Goal: Communication & Community: Answer question/provide support

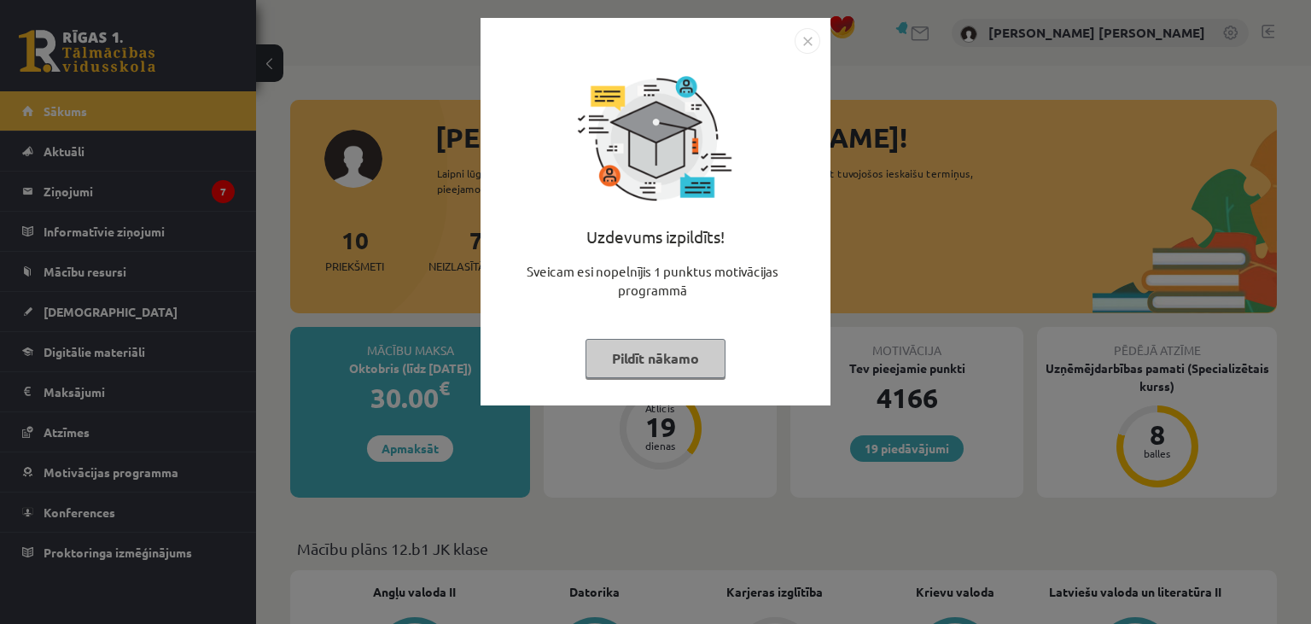
click at [693, 347] on button "Pildīt nākamo" at bounding box center [655, 358] width 140 height 39
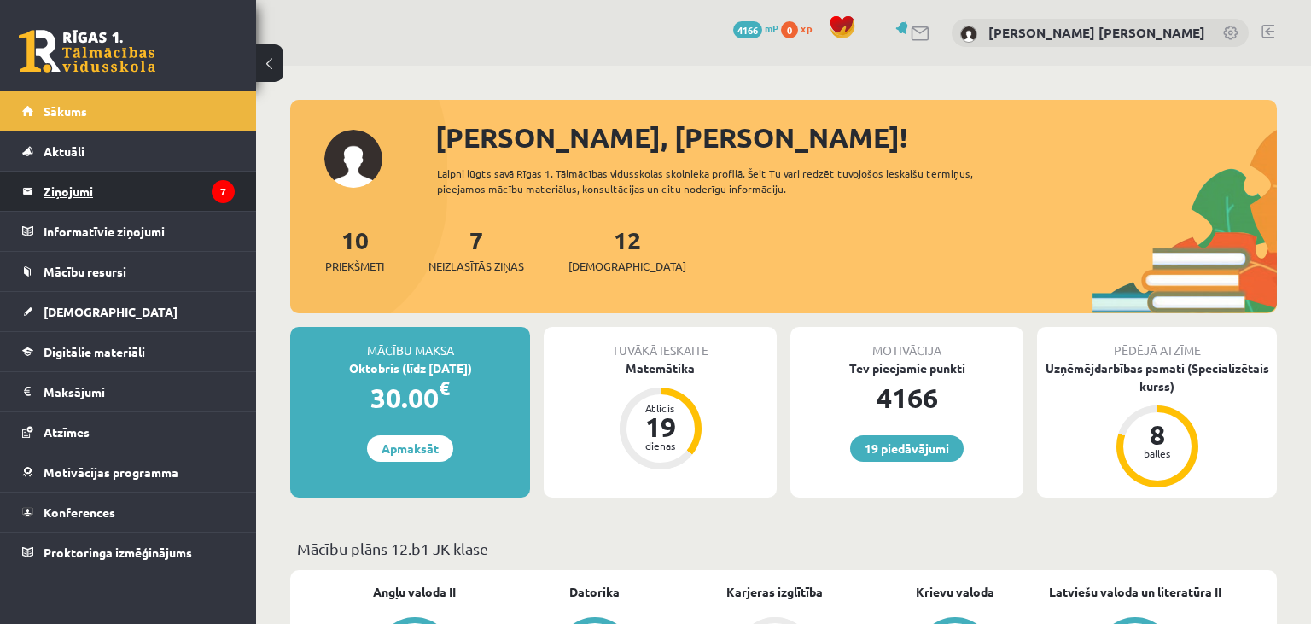
click at [209, 196] on legend "Ziņojumi 7" at bounding box center [139, 191] width 191 height 39
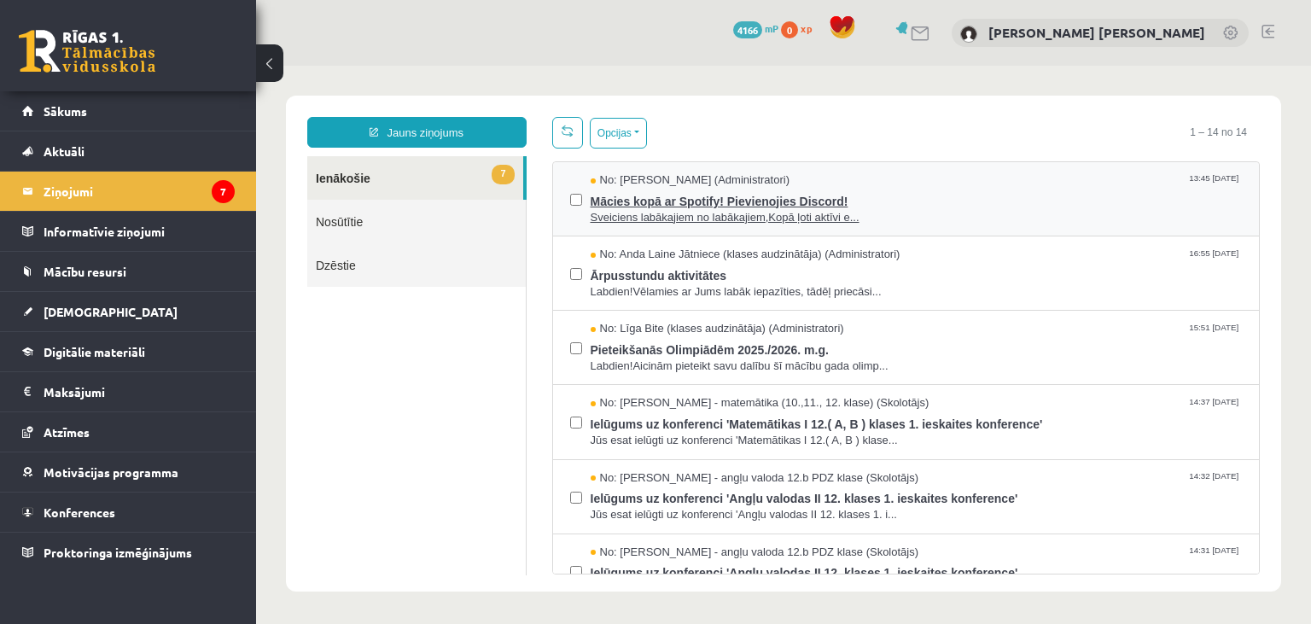
click at [637, 224] on span "Sveiciens labākajiem no labākajiem,Kopā ļoti aktīvi e..." at bounding box center [916, 218] width 652 height 16
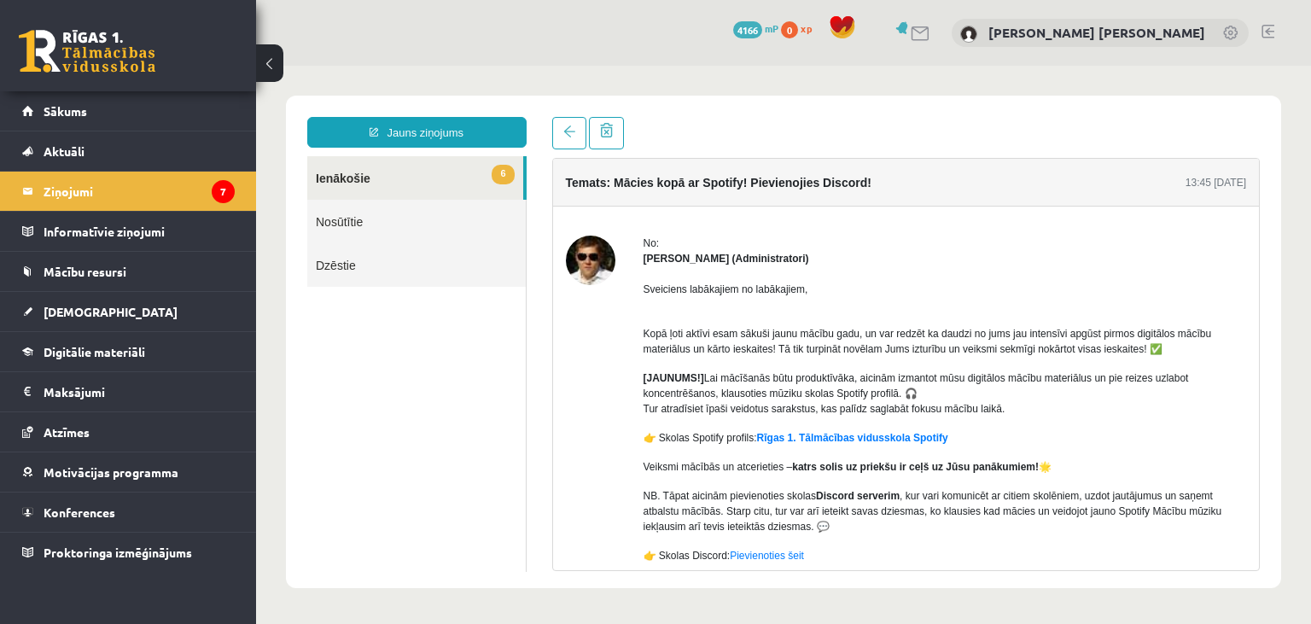
scroll to position [82, 0]
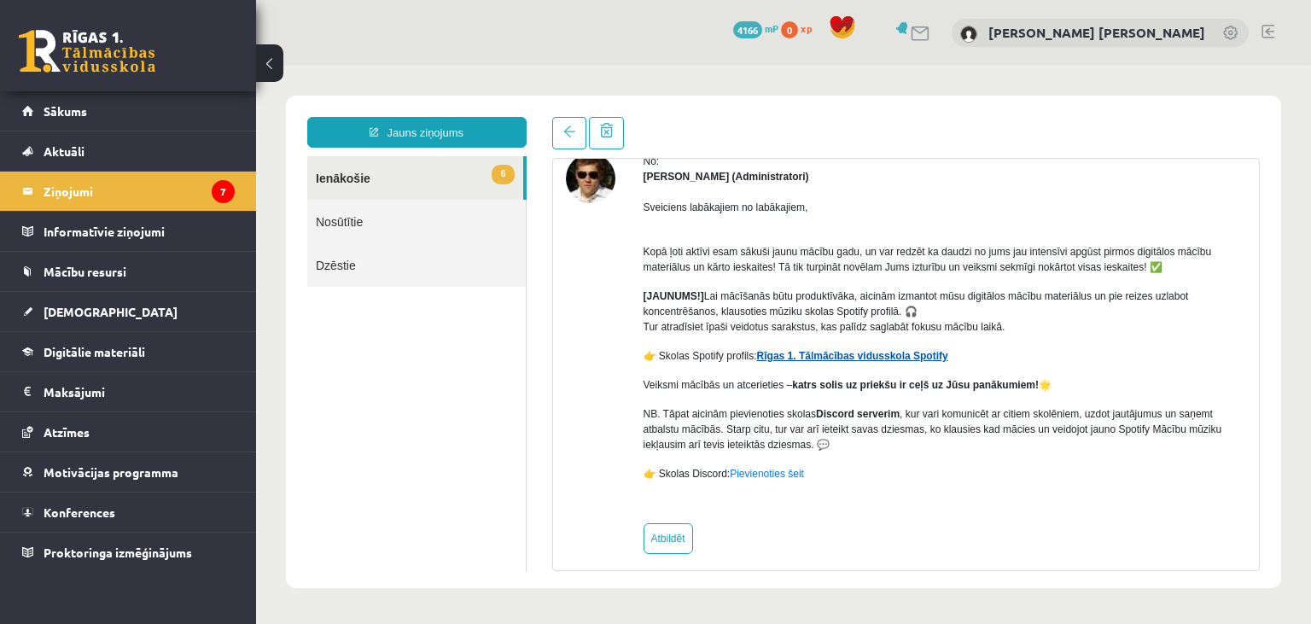
click at [838, 360] on link "Rīgas 1. Tālmācības vidusskola Spotify" at bounding box center [852, 356] width 191 height 12
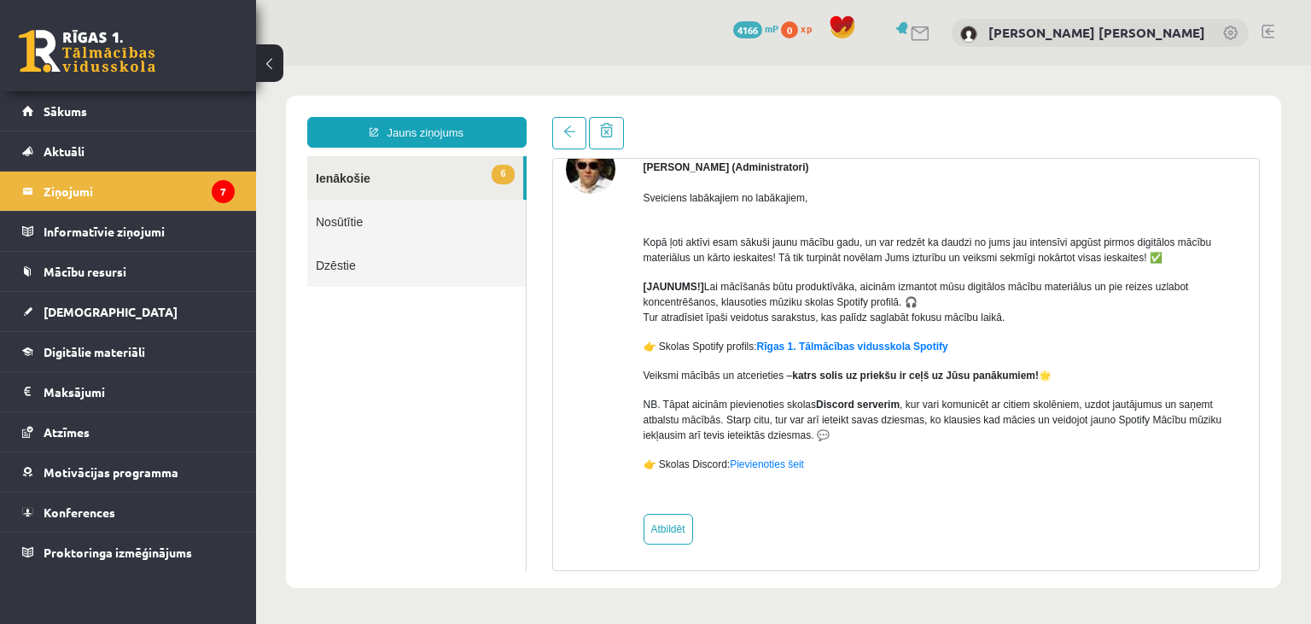
scroll to position [93, 0]
click at [213, 210] on legend "Ziņojumi 7" at bounding box center [139, 191] width 191 height 39
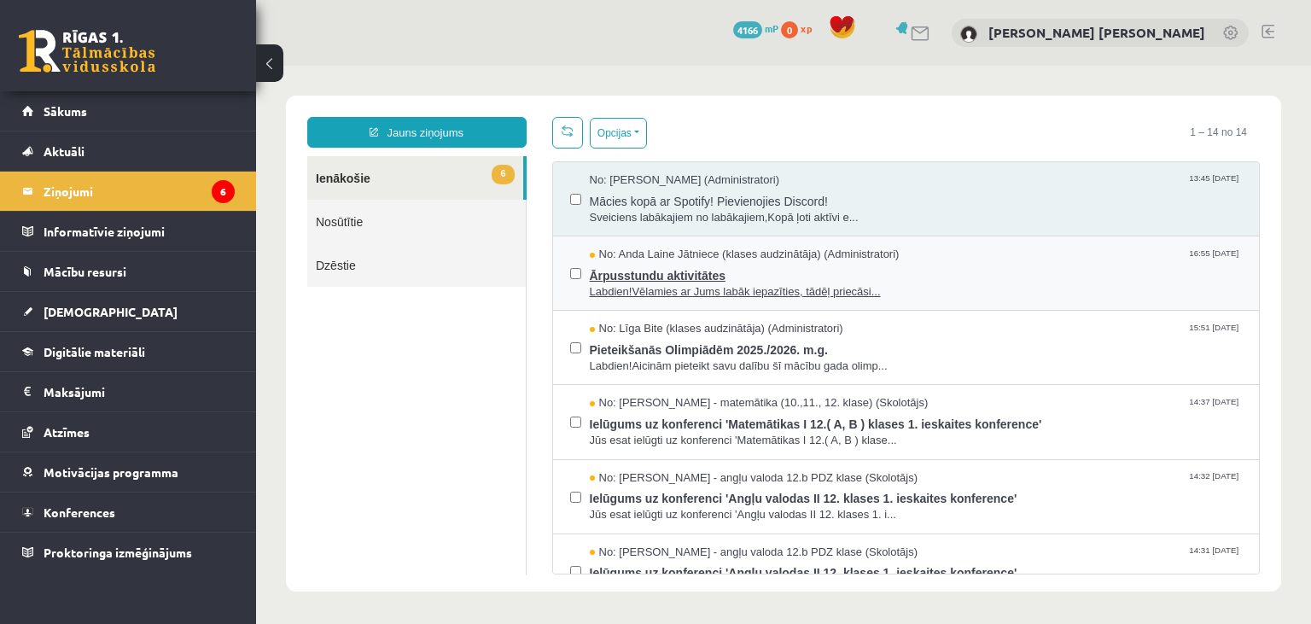
scroll to position [0, 0]
click at [766, 282] on span "Ārpusstundu aktivitātes" at bounding box center [916, 273] width 652 height 21
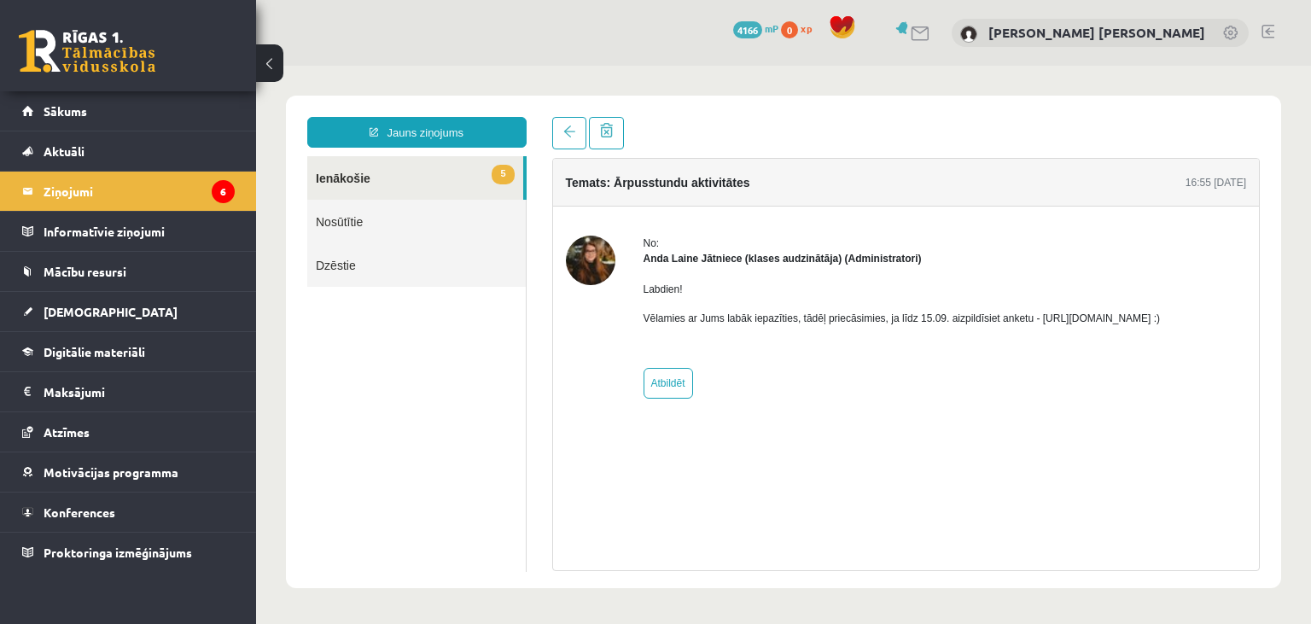
drag, startPoint x: 1029, startPoint y: 317, endPoint x: 1227, endPoint y: 326, distance: 198.2
click at [1227, 326] on div "No: [PERSON_NAME] Jātniece (klases audzinātāja) (Administratori) Labdien! Vēlam…" at bounding box center [906, 317] width 681 height 163
click at [1097, 399] on div "No: [PERSON_NAME] Jātniece (klases audzinātāja) (Administratori) Labdien! Vēlam…" at bounding box center [906, 317] width 707 height 221
click at [1033, 313] on p "Vēlamies ar Jums labāk iepazīties, tādēļ priecāsimies, ja līdz 15.09. aizpildīs…" at bounding box center [901, 318] width 517 height 15
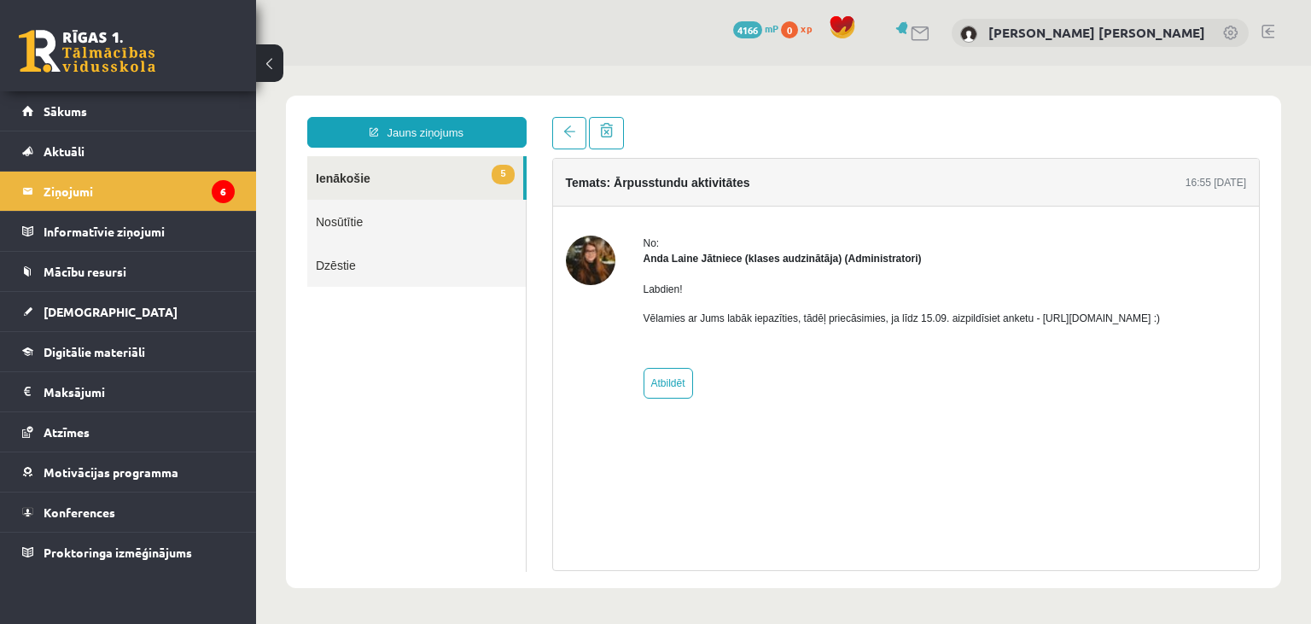
drag, startPoint x: 1030, startPoint y: 313, endPoint x: 1201, endPoint y: 323, distance: 171.8
click at [1161, 323] on p "Vēlamies ar Jums labāk iepazīties, tādēļ priecāsimies, ja līdz 15.09. aizpildīs…" at bounding box center [901, 318] width 517 height 15
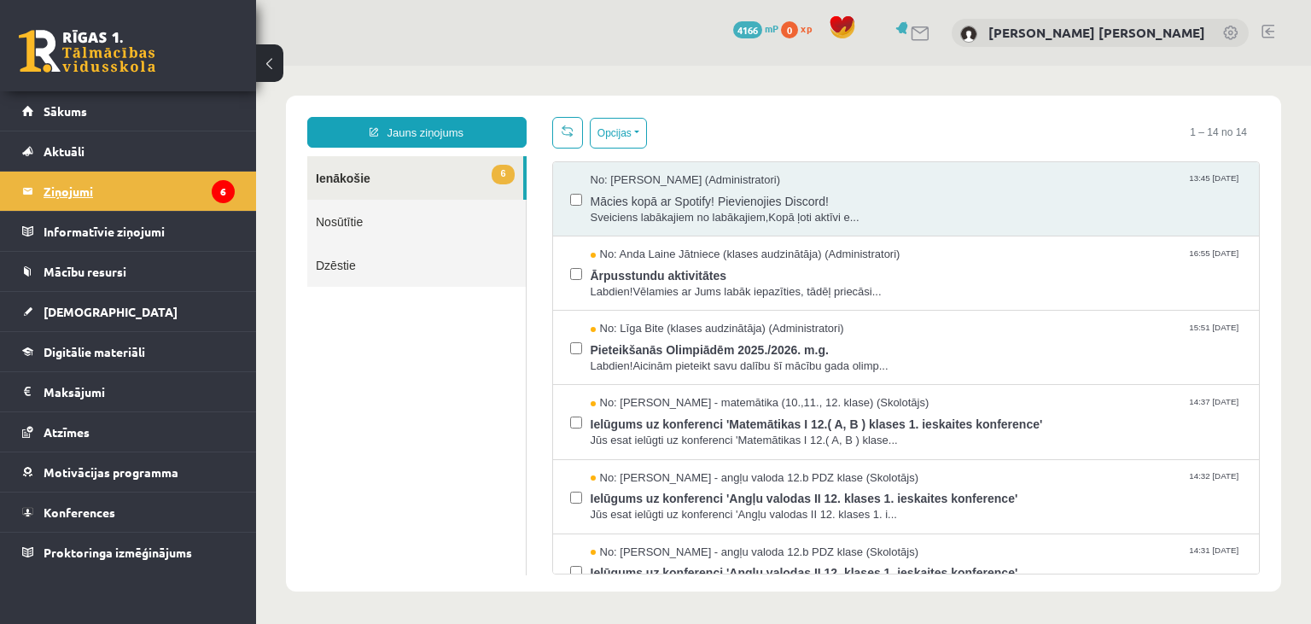
click at [87, 201] on legend "Ziņojumi 6" at bounding box center [139, 191] width 191 height 39
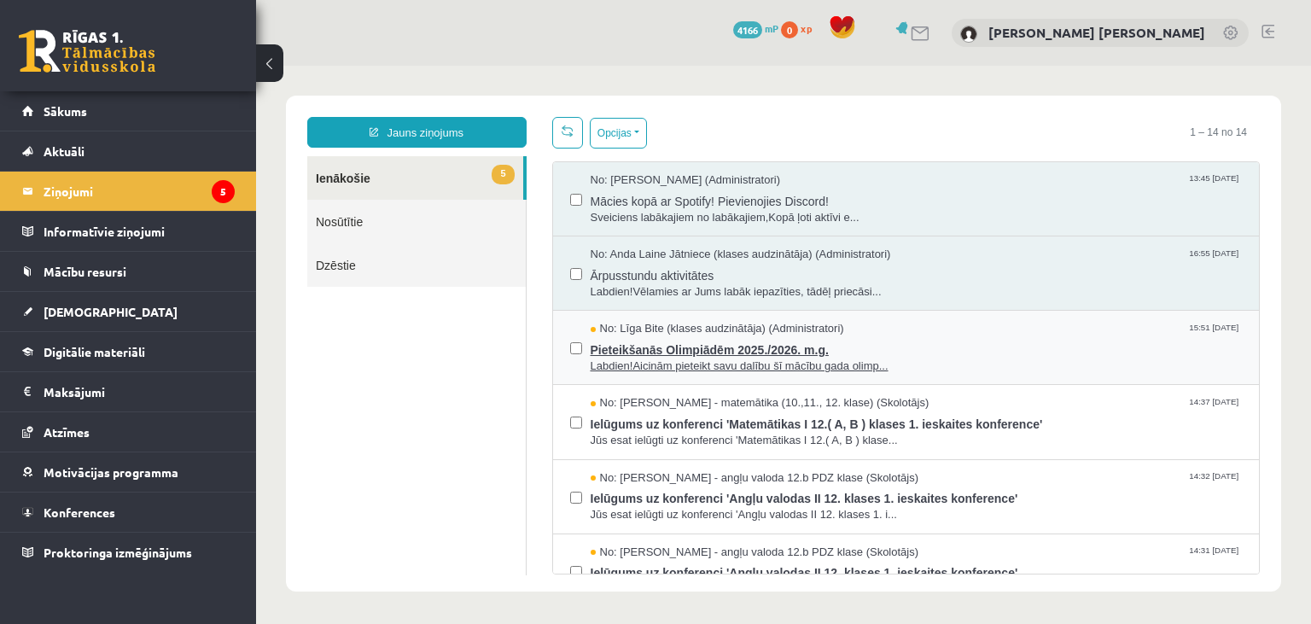
click at [683, 358] on span "Labdien!Aicinām pieteikt savu dalību šī mācību gada olimp..." at bounding box center [916, 366] width 652 height 16
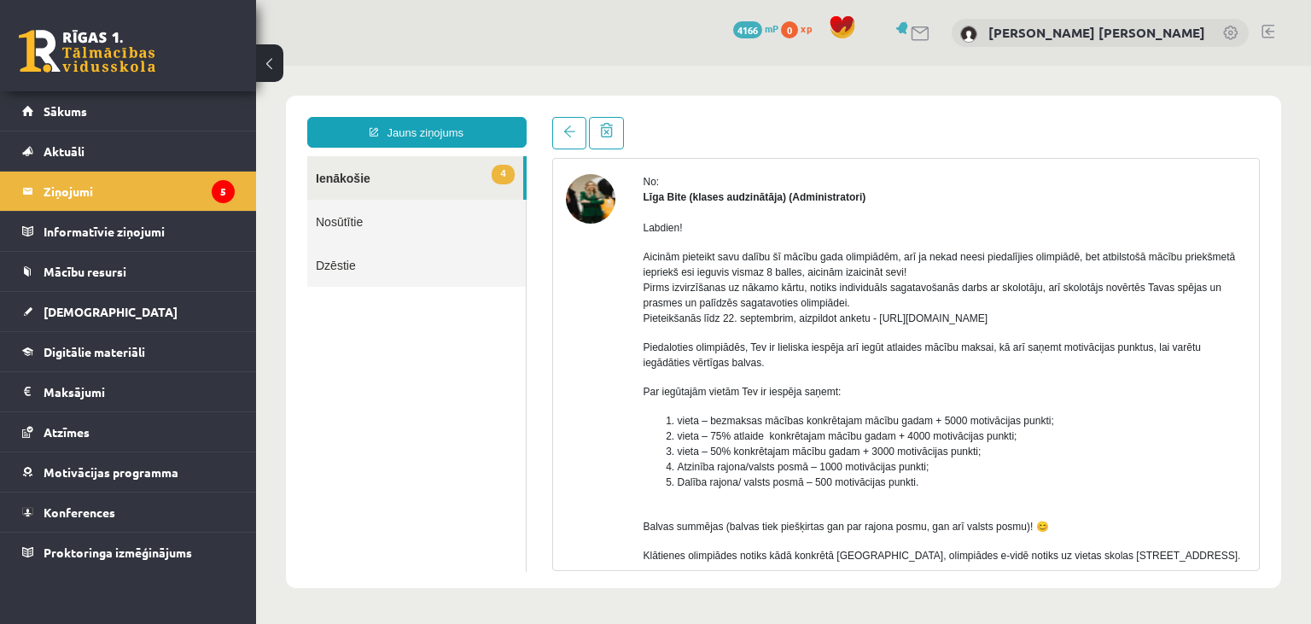
scroll to position [82, 0]
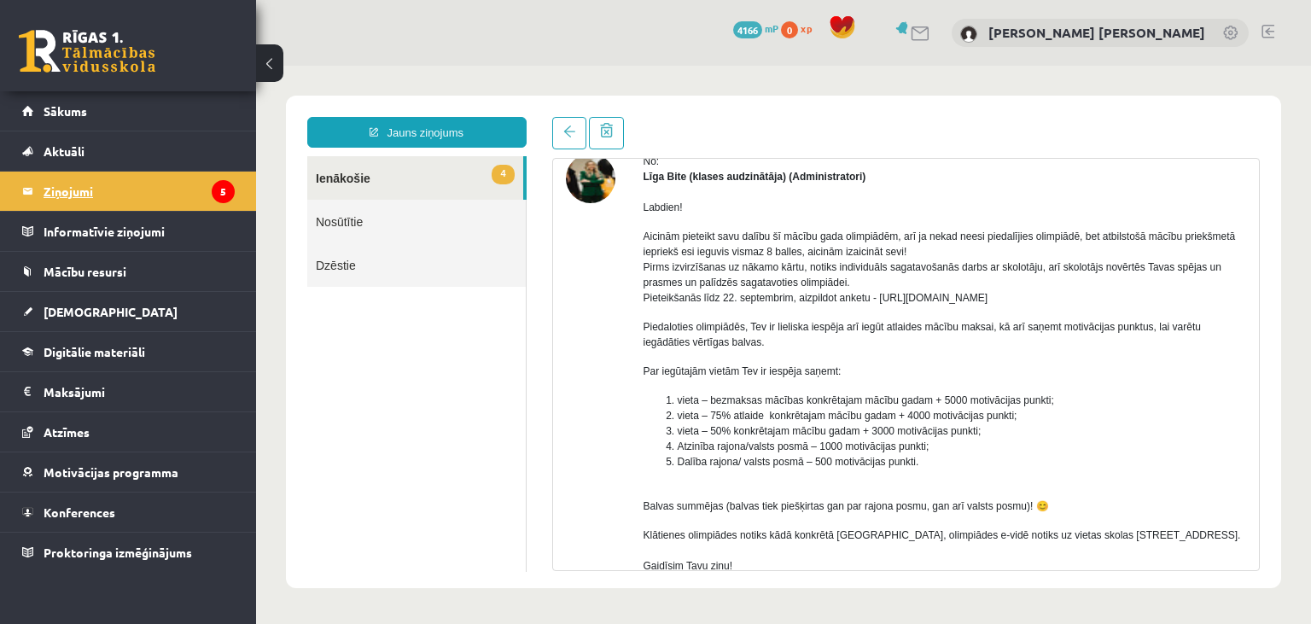
click at [112, 189] on legend "Ziņojumi 5" at bounding box center [139, 191] width 191 height 39
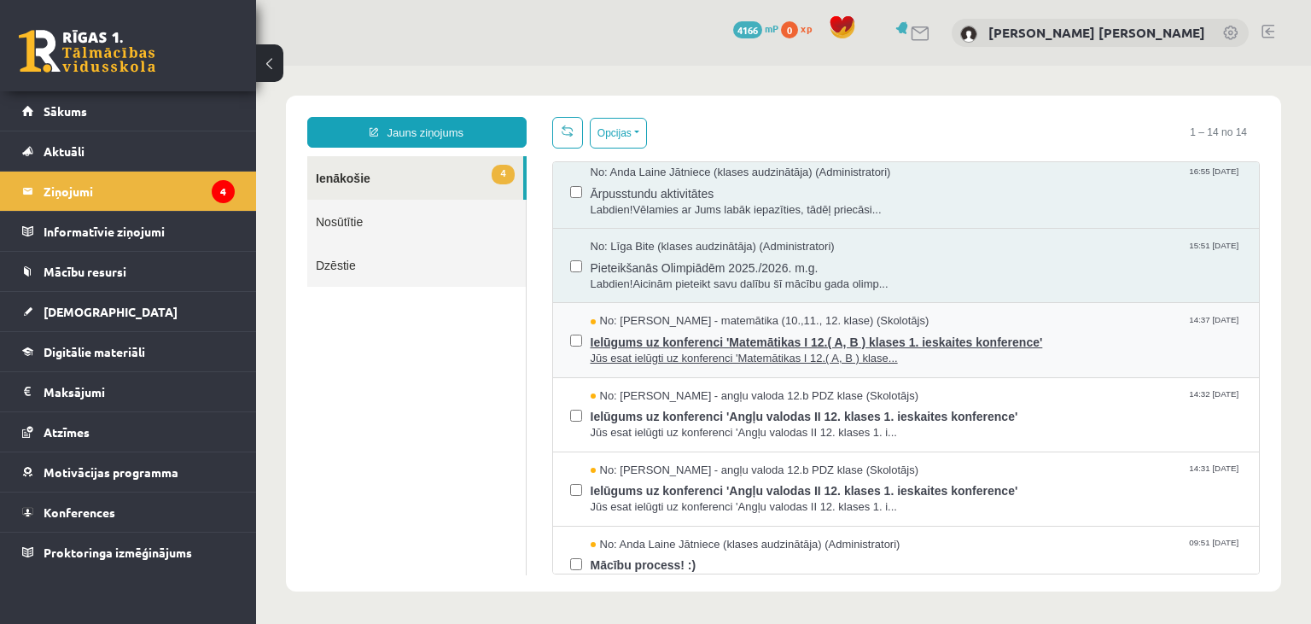
click at [779, 323] on span "No: [PERSON_NAME] - matemātika (10.,11., 12. klase) (Skolotājs)" at bounding box center [759, 321] width 339 height 16
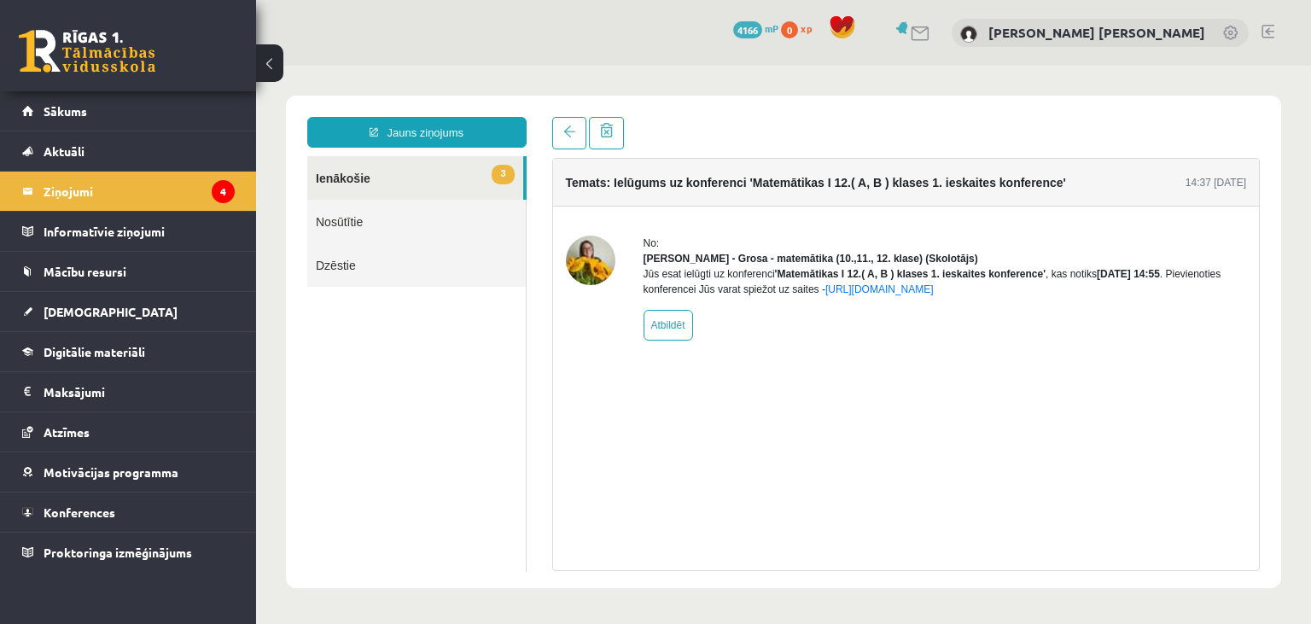
scroll to position [0, 0]
click at [563, 125] on link at bounding box center [569, 133] width 34 height 32
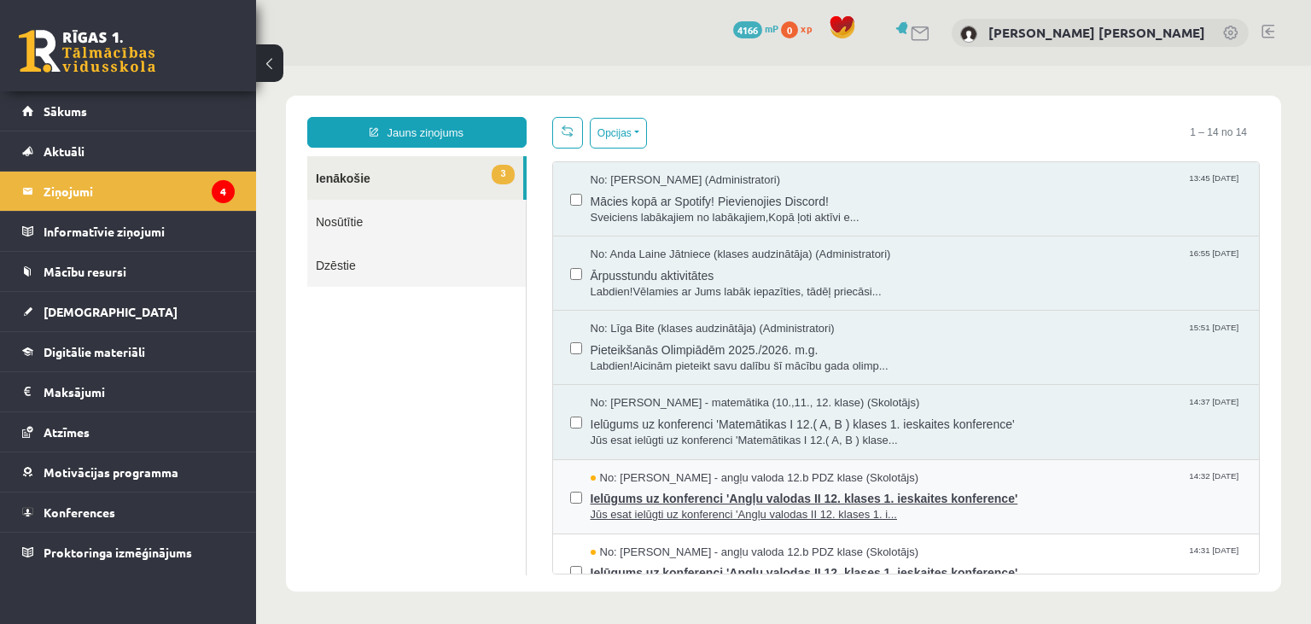
click at [703, 514] on span "Jūs esat ielūgti uz konferenci 'Angļu valodas II 12. klases 1. i..." at bounding box center [916, 515] width 652 height 16
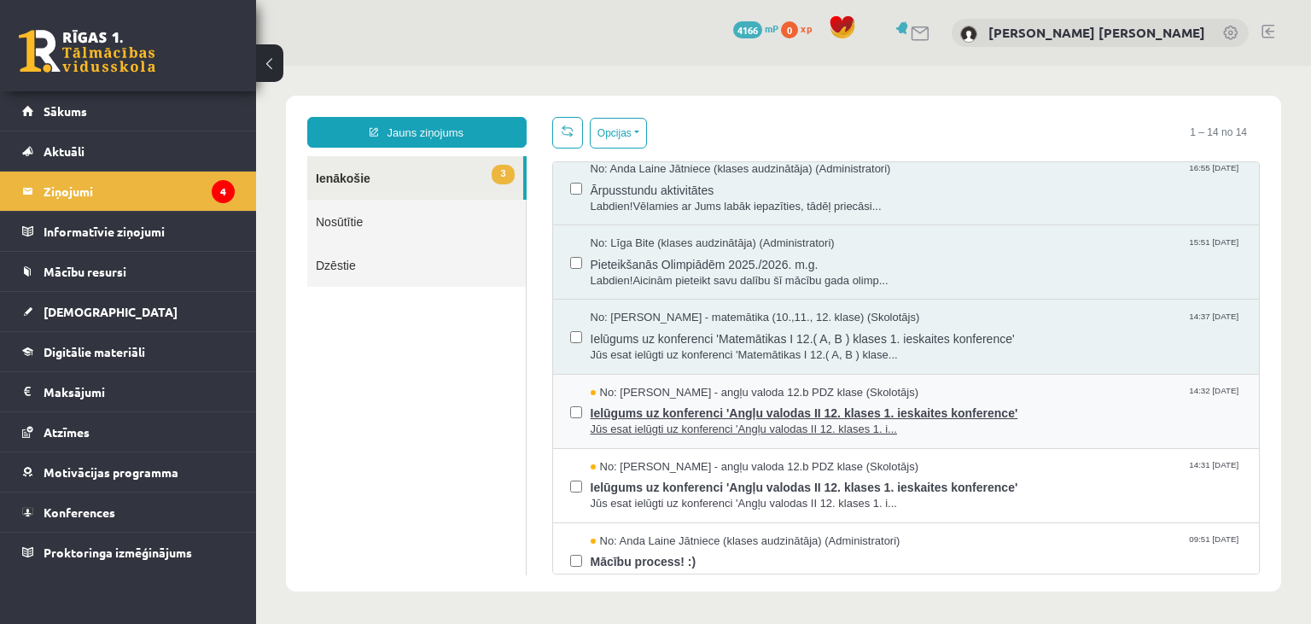
scroll to position [164, 0]
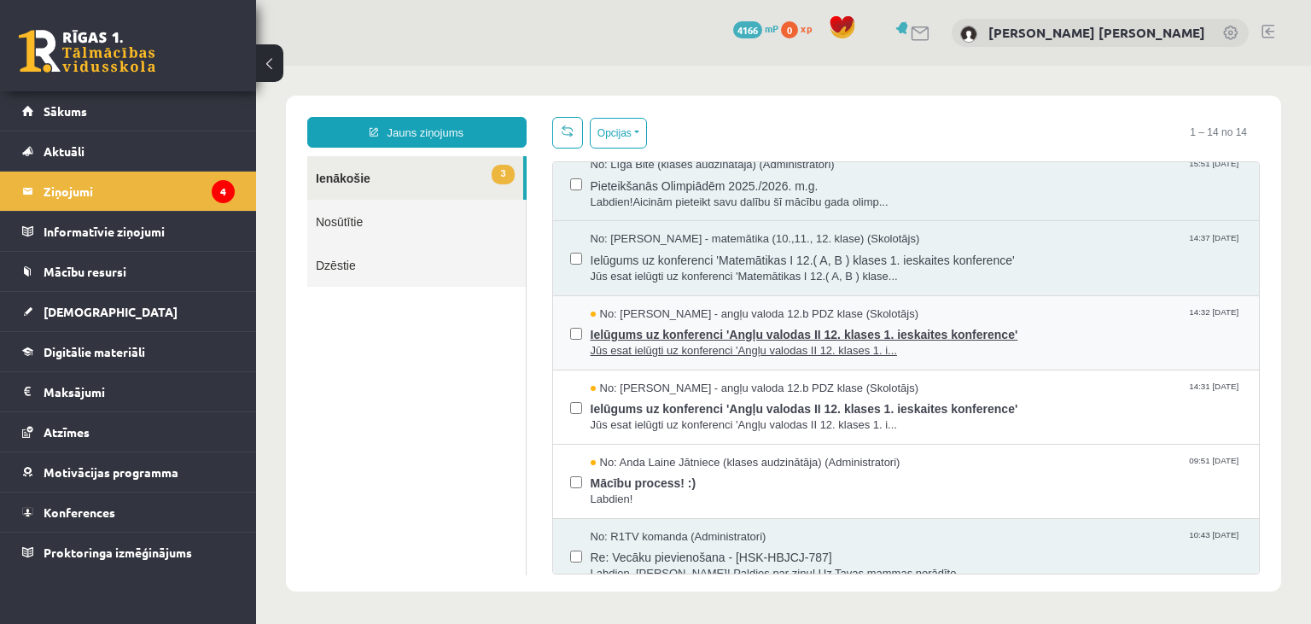
click at [801, 352] on span "Jūs esat ielūgti uz konferenci 'Angļu valodas II 12. klases 1. i..." at bounding box center [916, 351] width 652 height 16
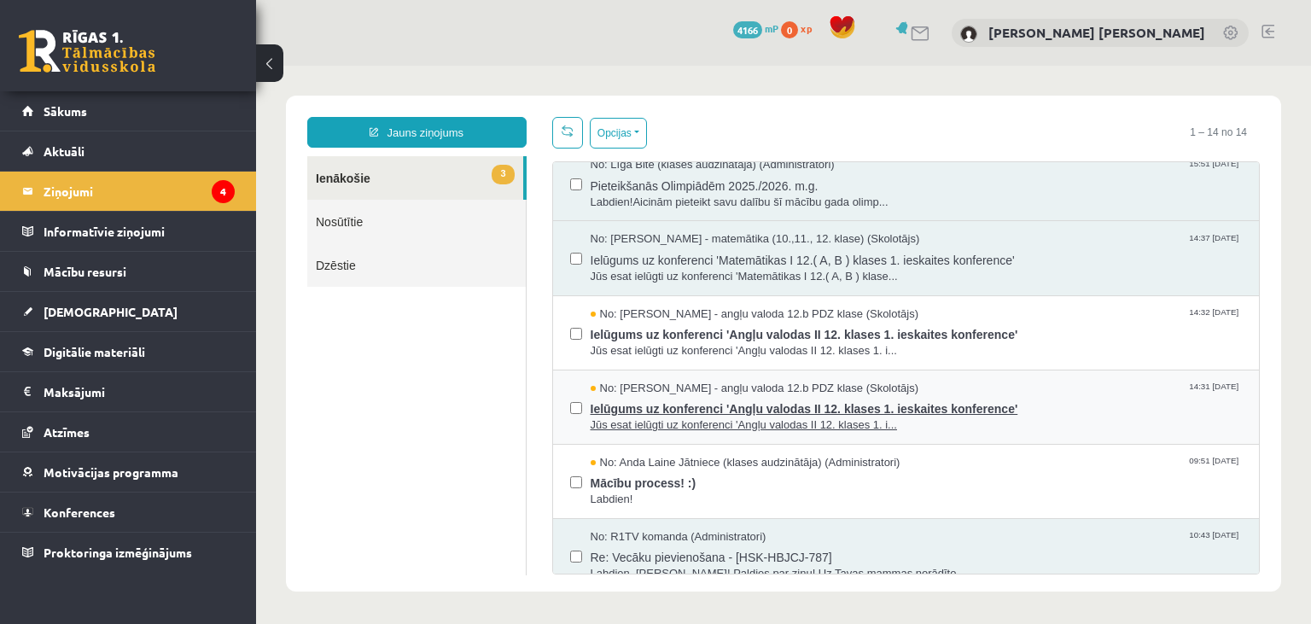
click at [732, 405] on span "Ielūgums uz konferenci 'Angļu valodas II 12. klases 1. ieskaites konference'" at bounding box center [916, 406] width 652 height 21
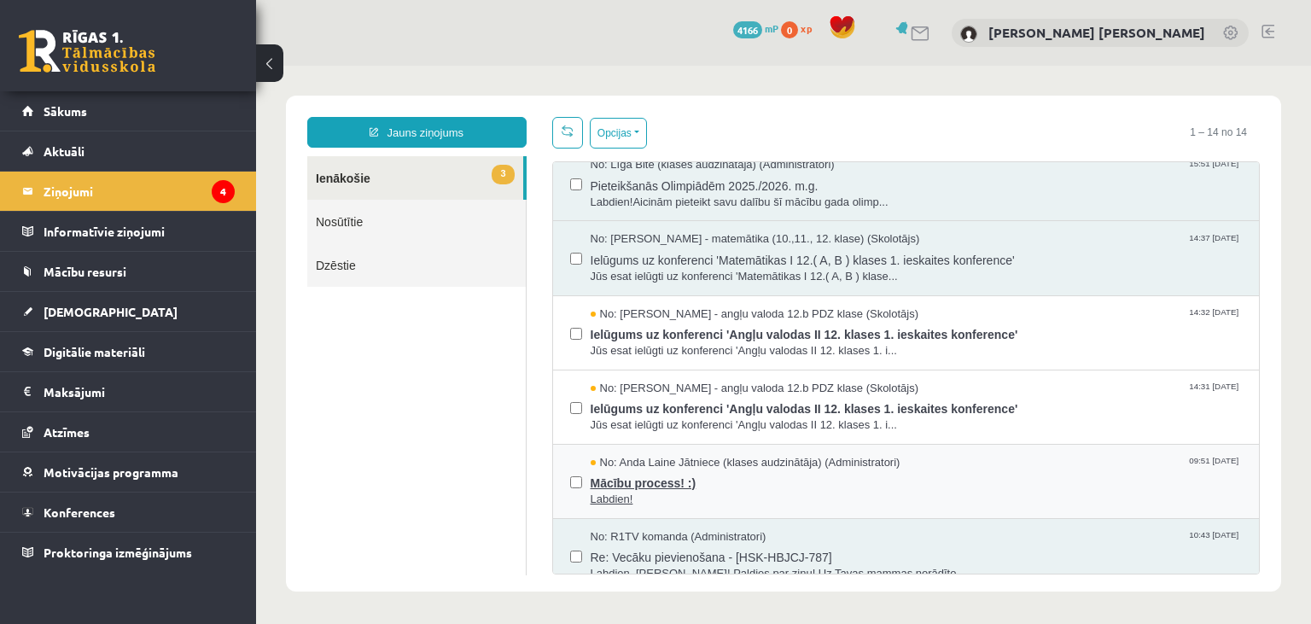
click at [717, 483] on span "Mācību process! :)" at bounding box center [916, 480] width 652 height 21
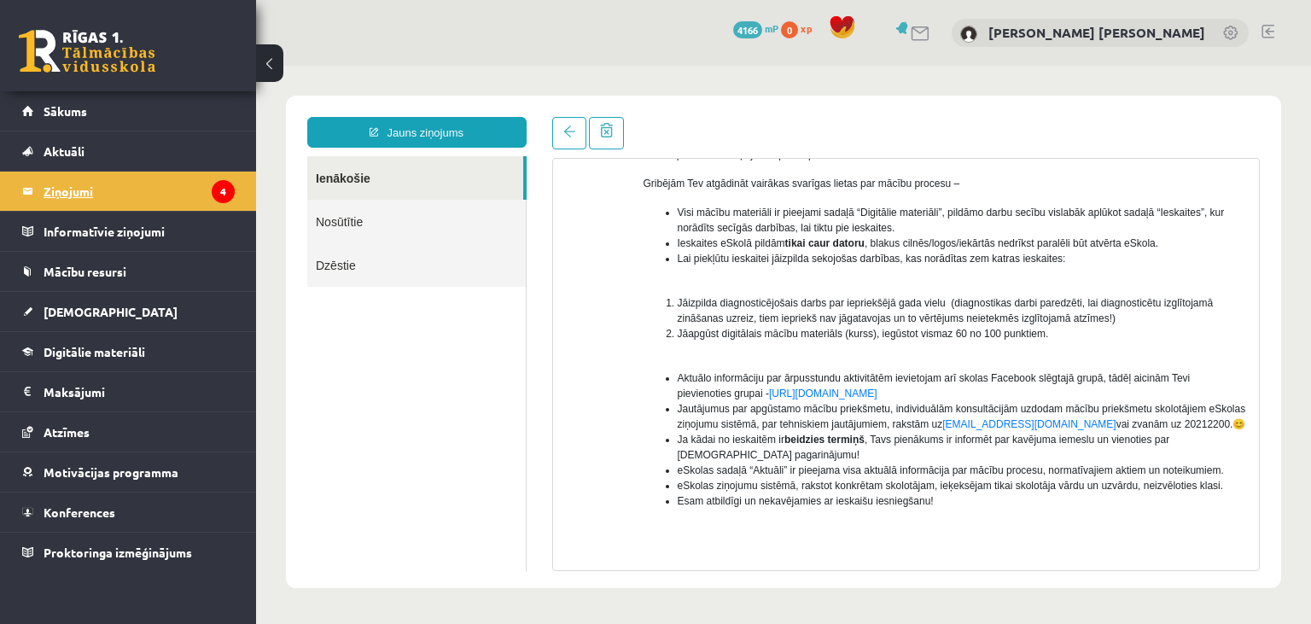
click at [166, 177] on legend "Ziņojumi 4" at bounding box center [139, 191] width 191 height 39
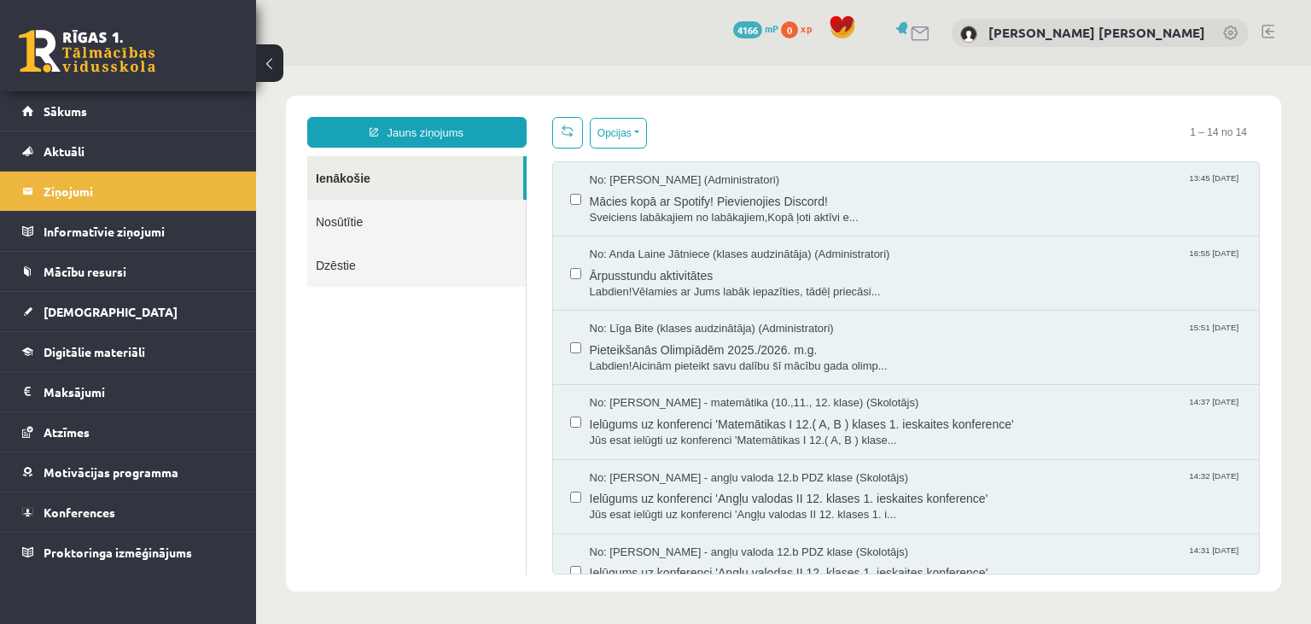
scroll to position [0, 0]
click at [1274, 31] on link at bounding box center [1267, 32] width 13 height 14
